Goal: Information Seeking & Learning: Learn about a topic

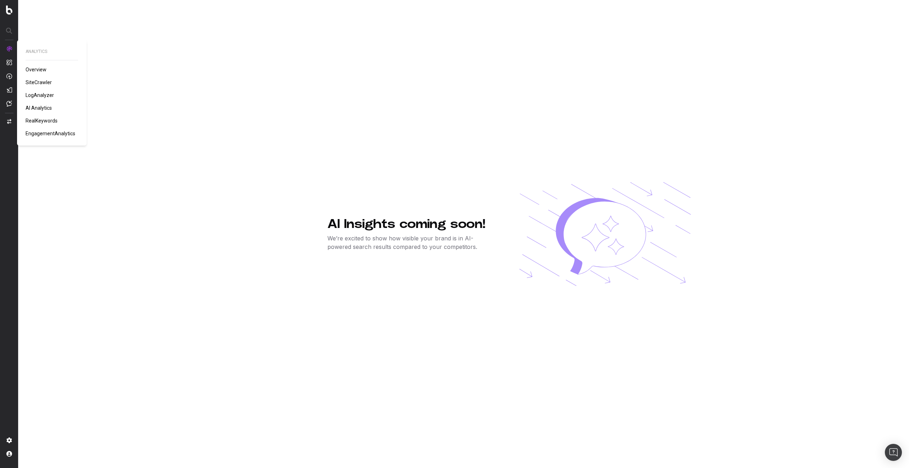
click at [40, 70] on span "Overview" at bounding box center [36, 70] width 21 height 6
